Goal: Task Accomplishment & Management: Complete application form

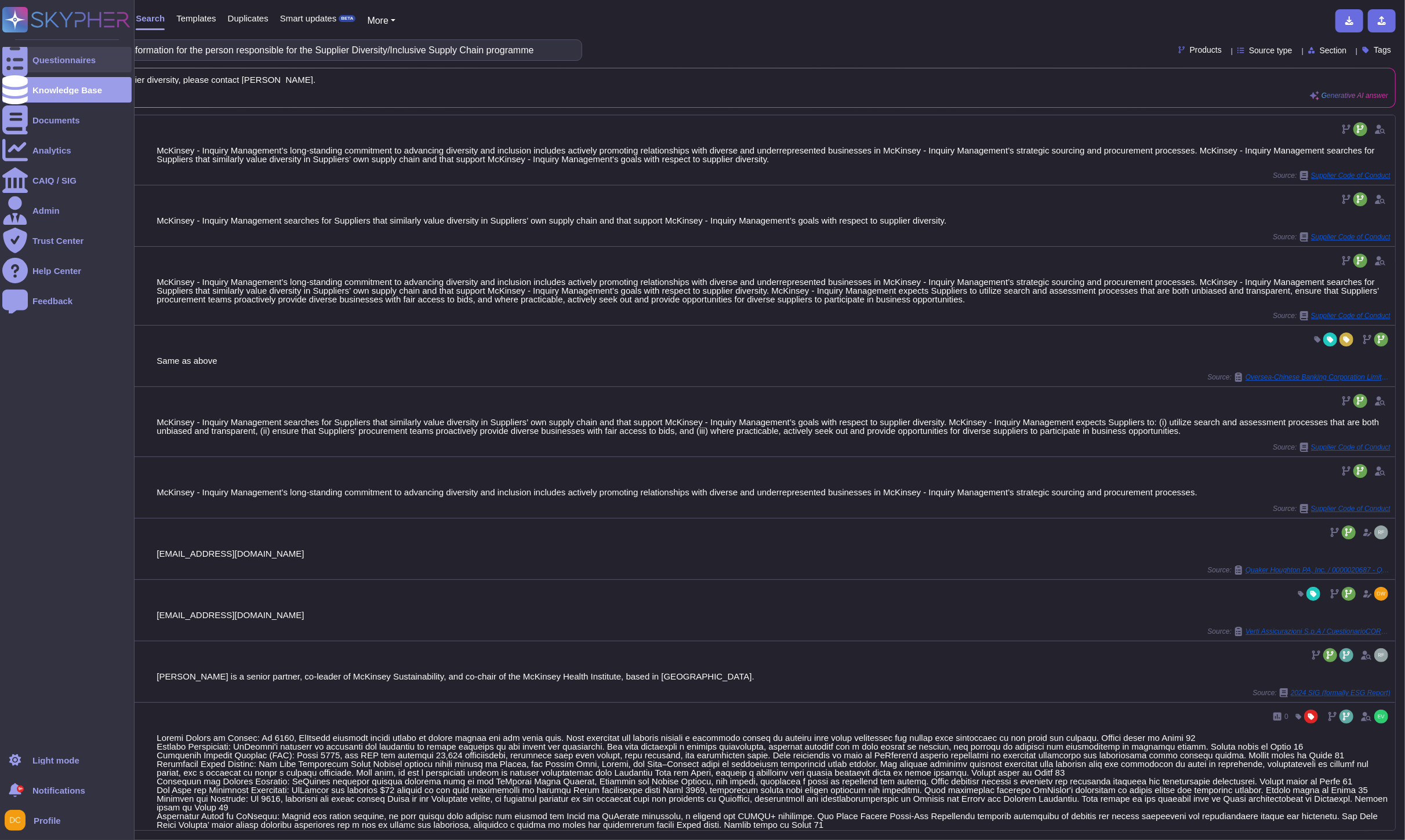
click at [30, 61] on div "Questionnaires" at bounding box center [67, 59] width 129 height 26
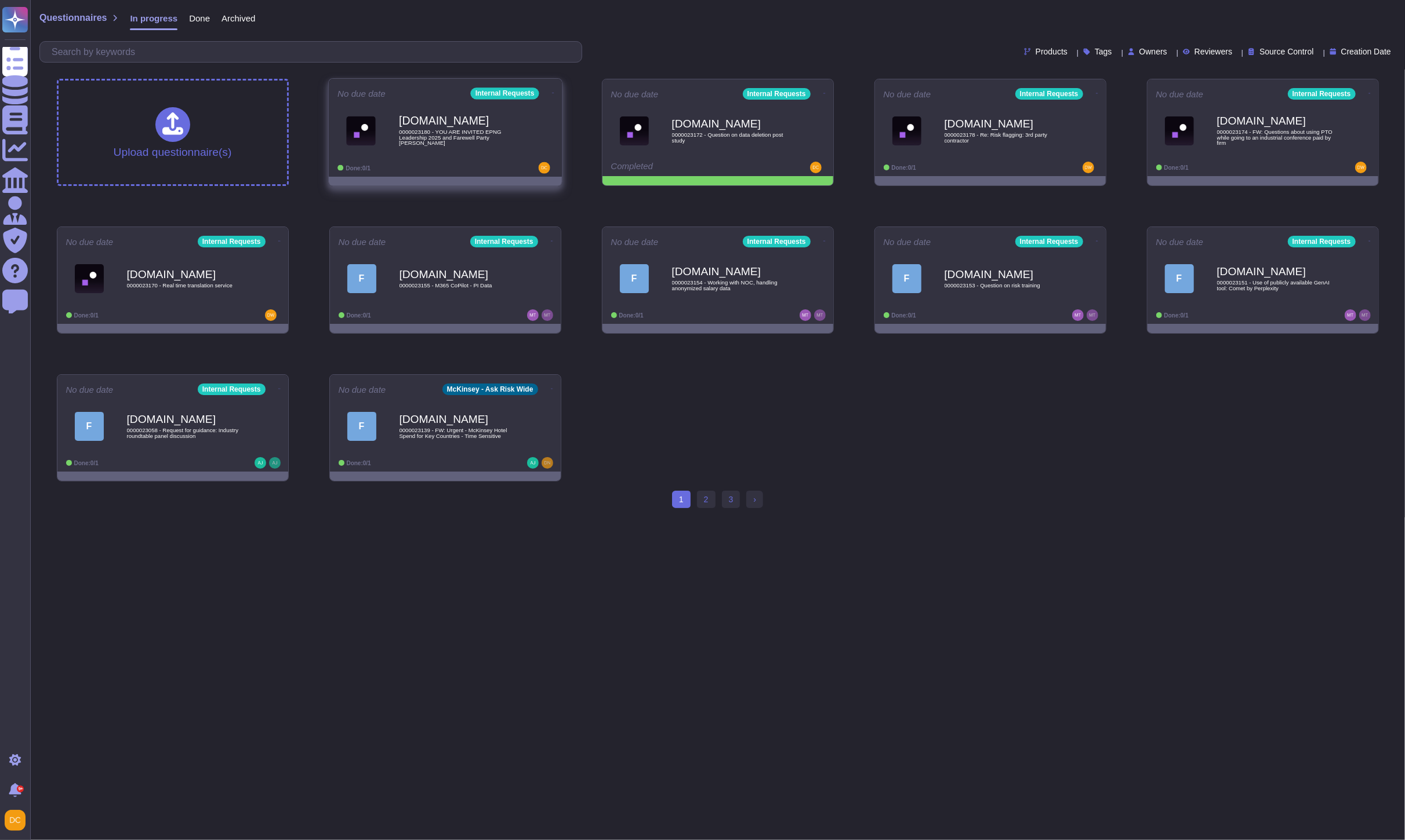
click at [399, 157] on div "[DOMAIN_NAME] 0000023180 - YOU ARE INVITED EPNG Leadership 2025 and Farewell Pa…" at bounding box center [445, 131] width 216 height 58
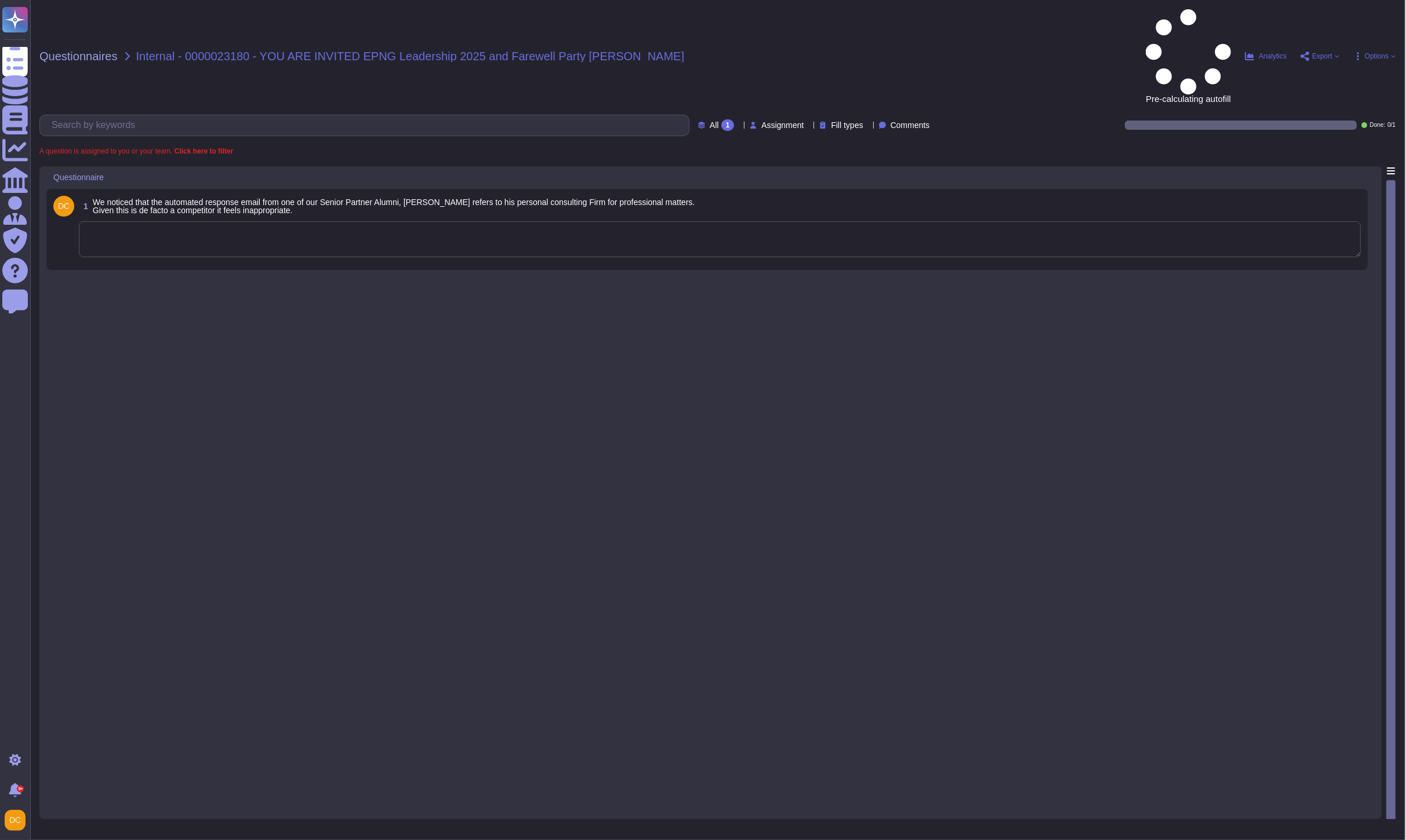
click at [140, 221] on textarea at bounding box center [719, 239] width 1282 height 36
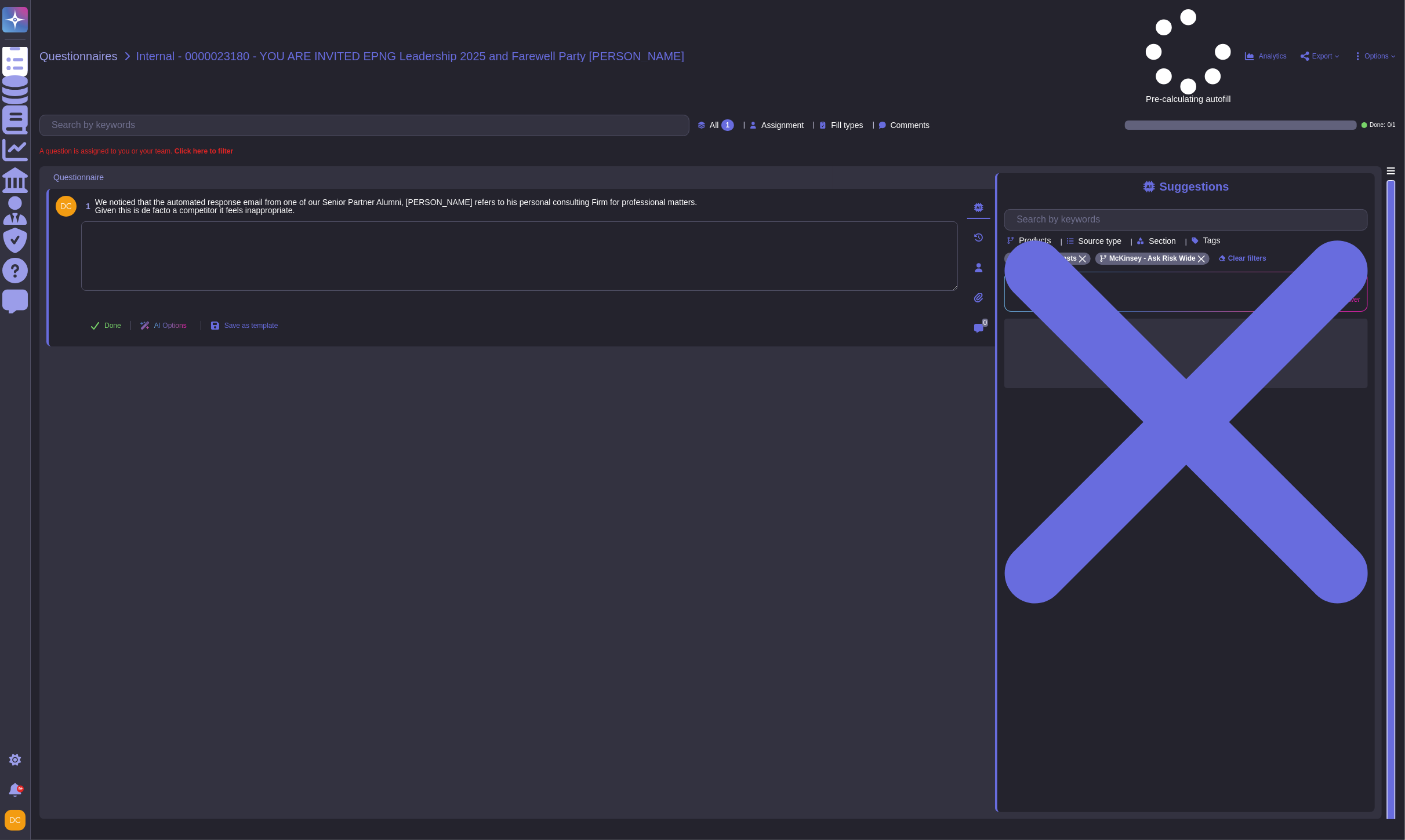
paste textarea "Thank you for contacting the Ask Risk team and for your diligence on this matte…"
type textarea "Thank you for contacting the Ask Risk team and for your diligence on this matte…"
click at [122, 314] on button "Done" at bounding box center [106, 326] width 49 height 23
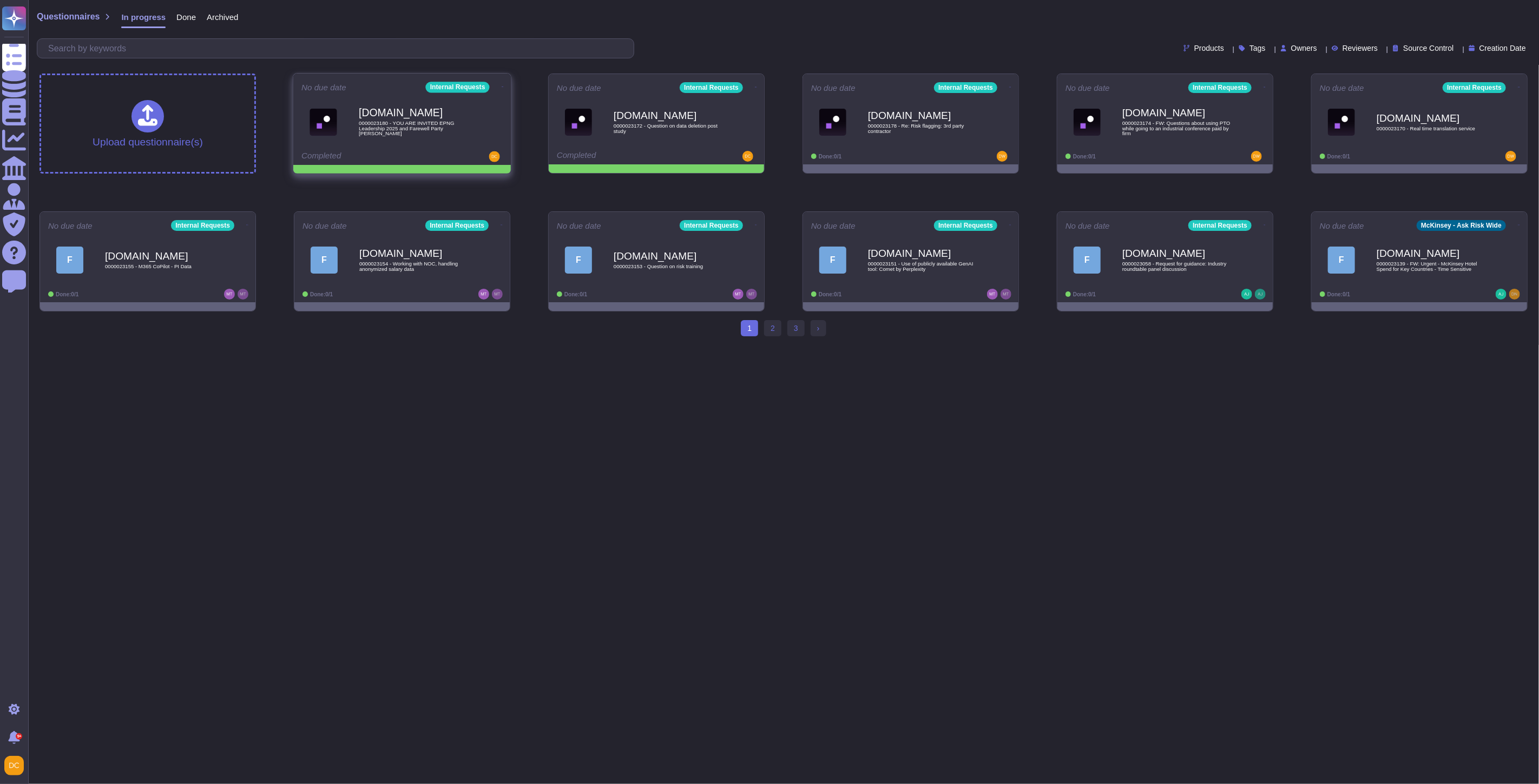
click at [502, 85] on icon at bounding box center [503, 87] width 2 height 3
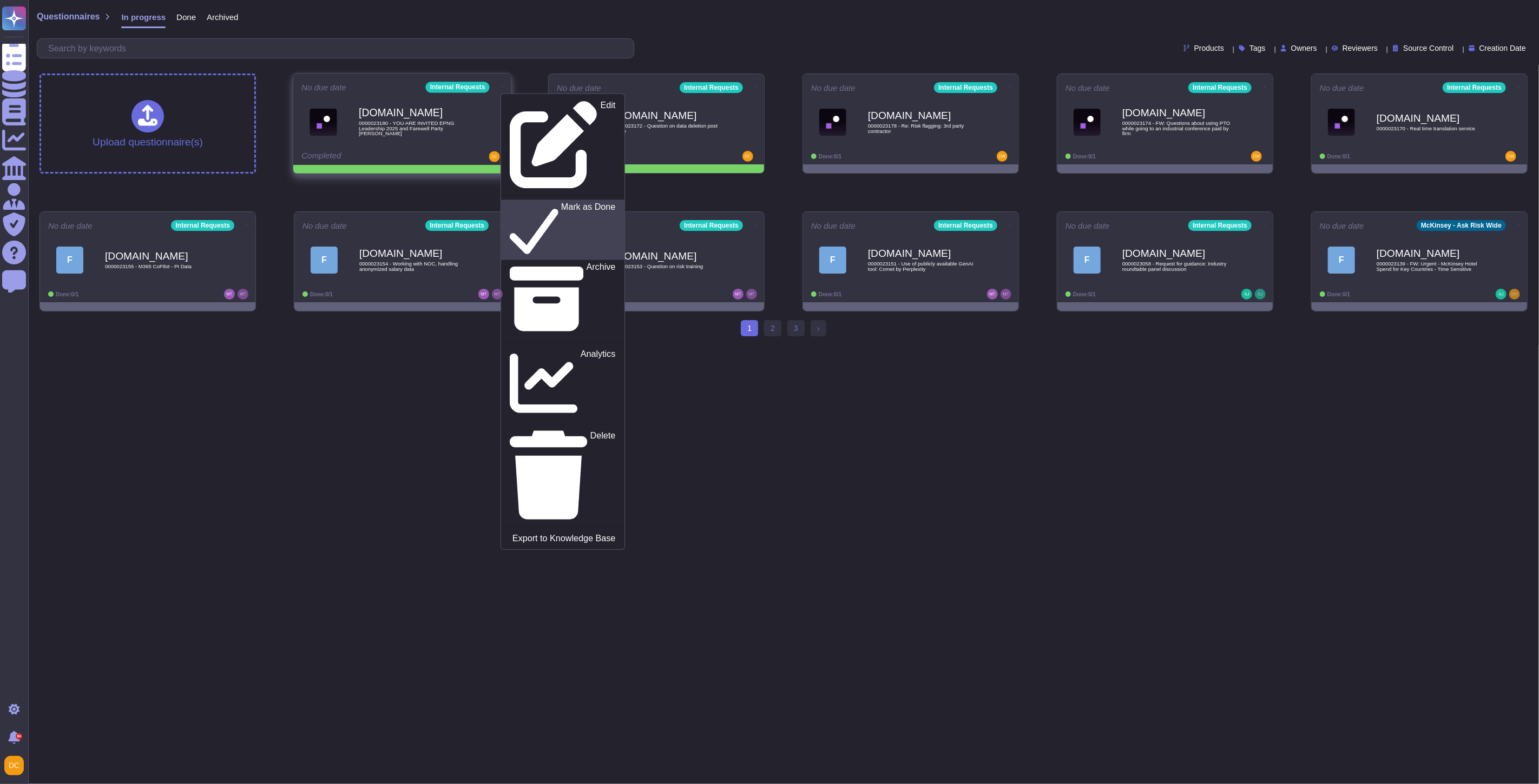
click at [561, 203] on p "Mark as Done" at bounding box center [588, 230] width 54 height 55
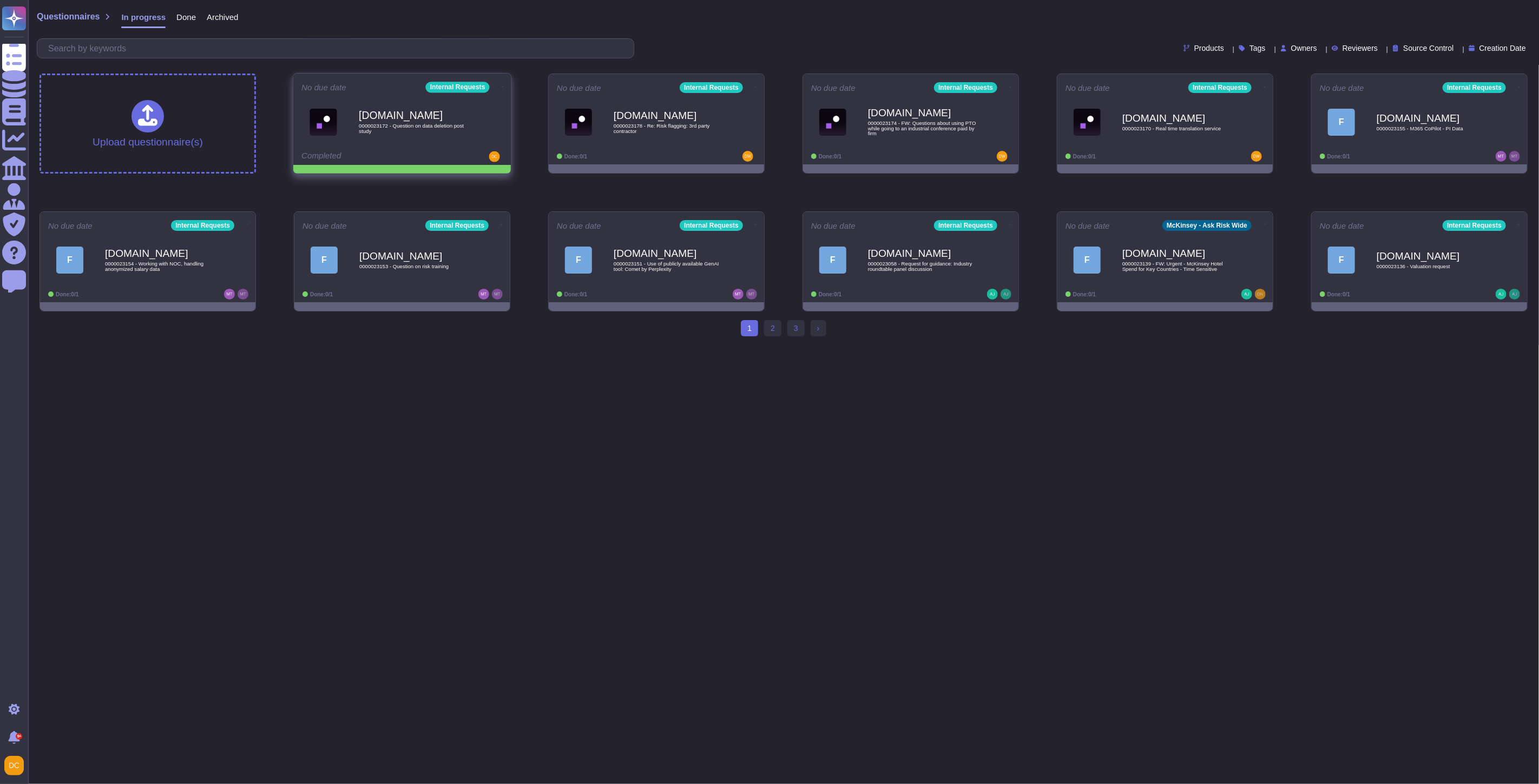
click at [502, 88] on icon at bounding box center [503, 87] width 2 height 3
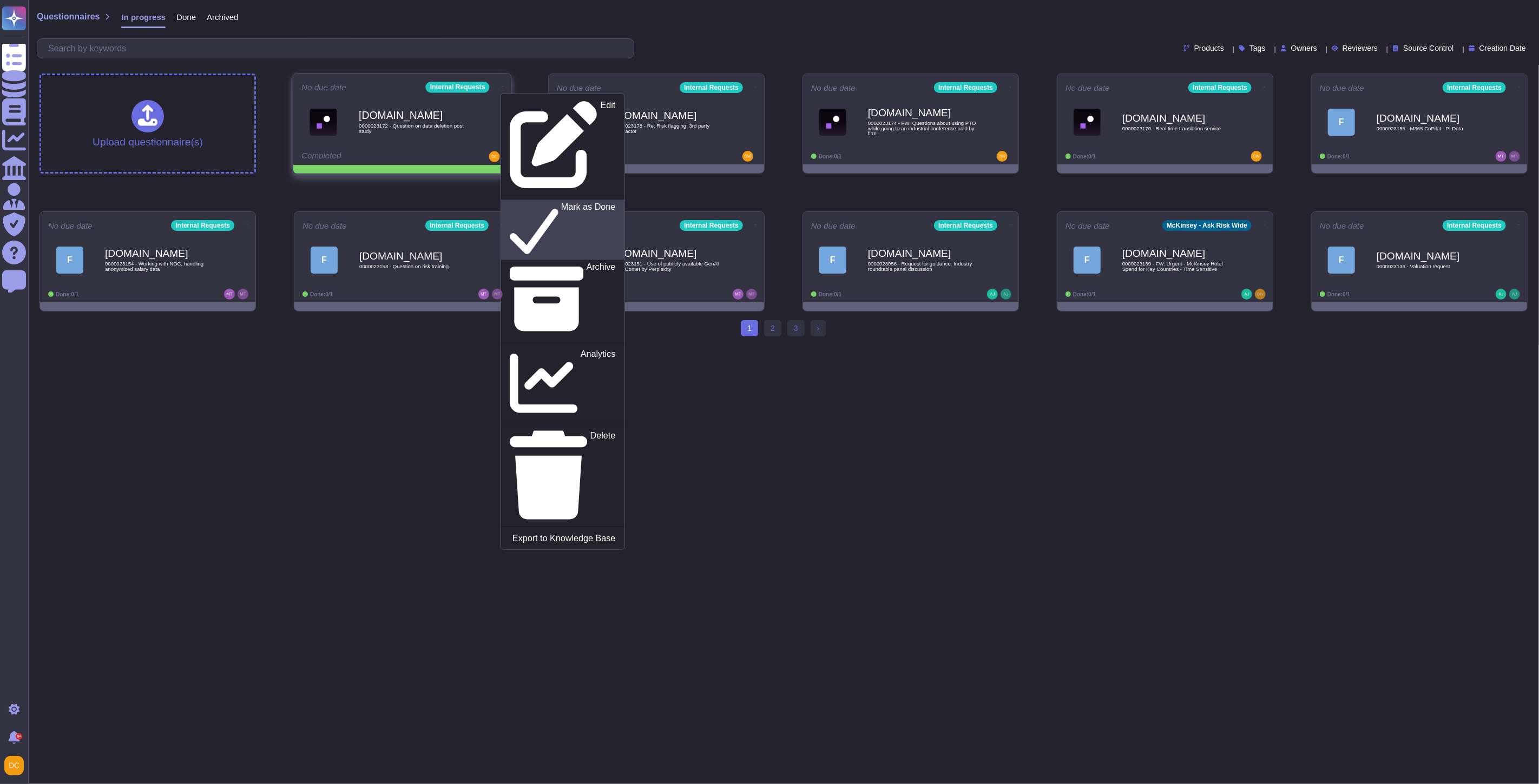
click at [561, 203] on p "Mark as Done" at bounding box center [588, 230] width 54 height 55
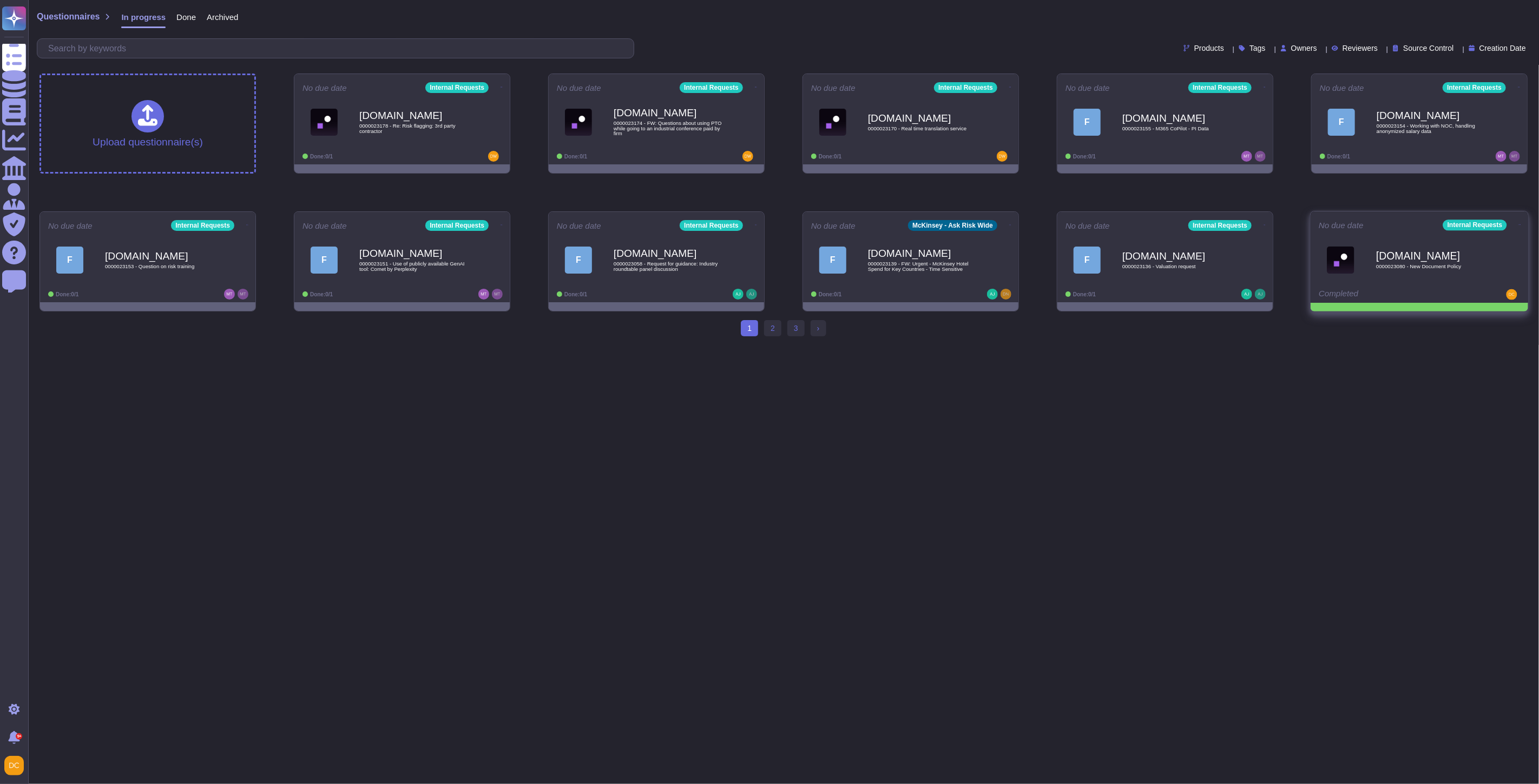
click at [1519, 223] on icon at bounding box center [1520, 225] width 2 height 3
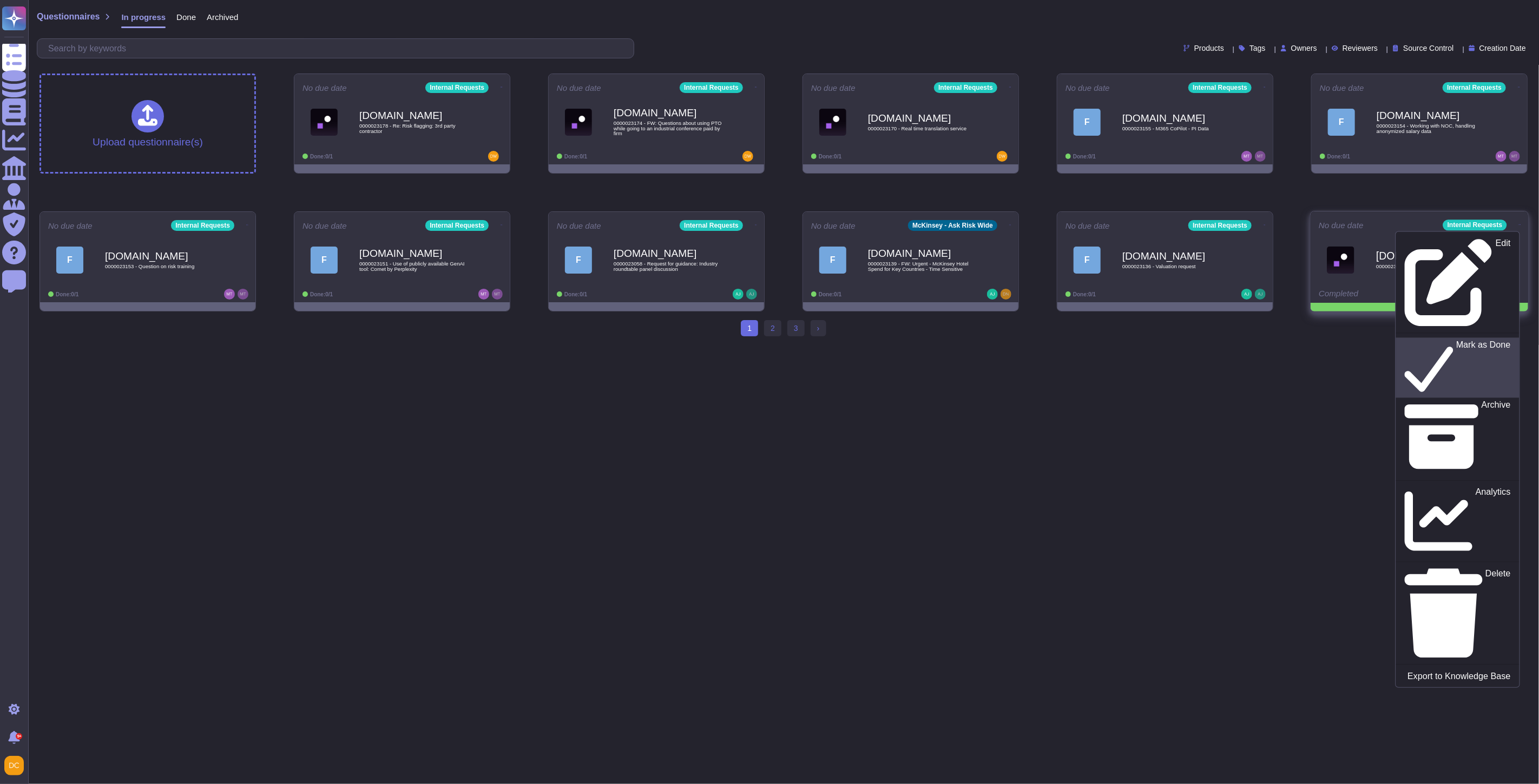
click at [1479, 340] on div "Mark as Done" at bounding box center [1457, 368] width 106 height 56
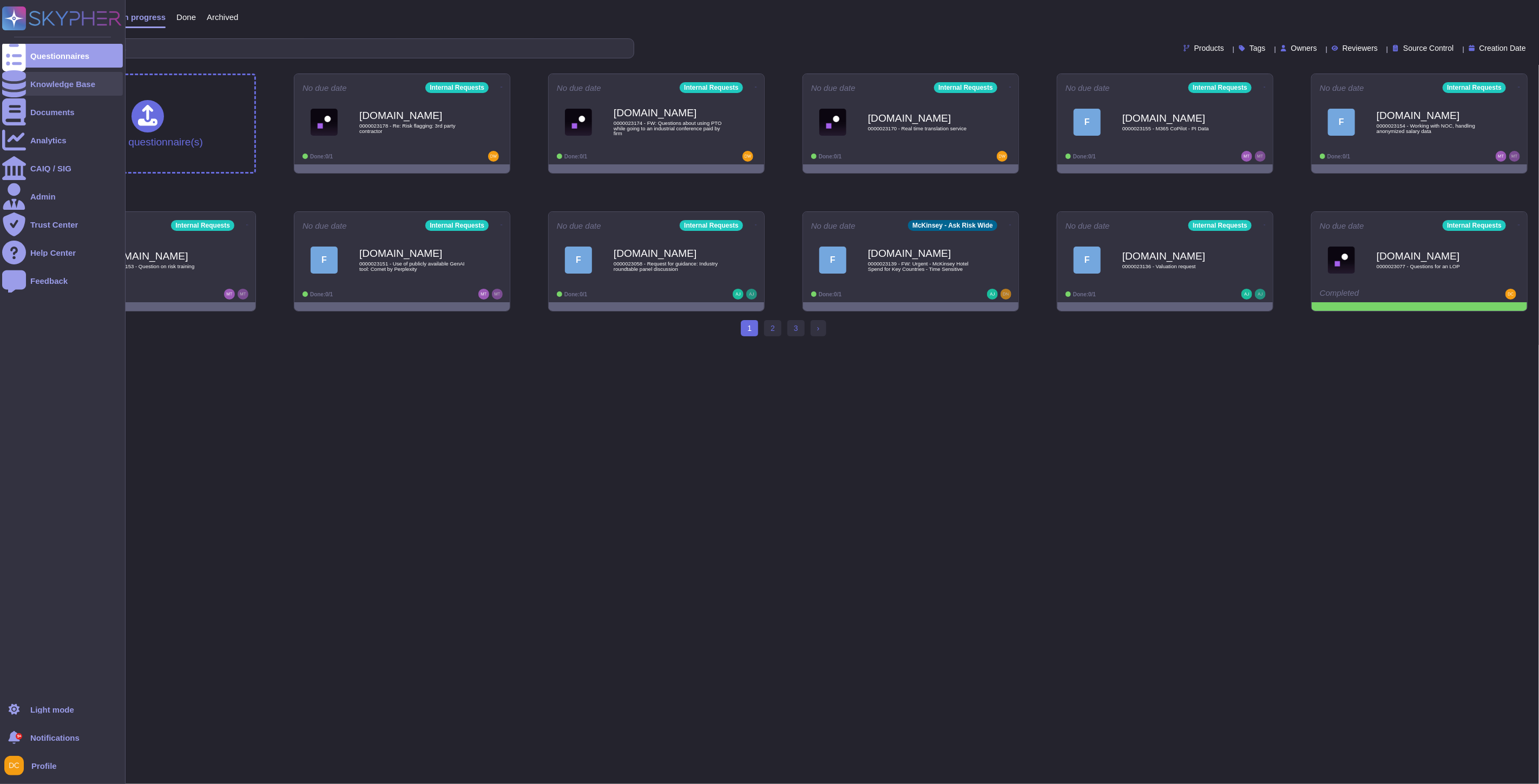
click at [18, 79] on icon at bounding box center [14, 84] width 24 height 27
